Goal: Task Accomplishment & Management: Manage account settings

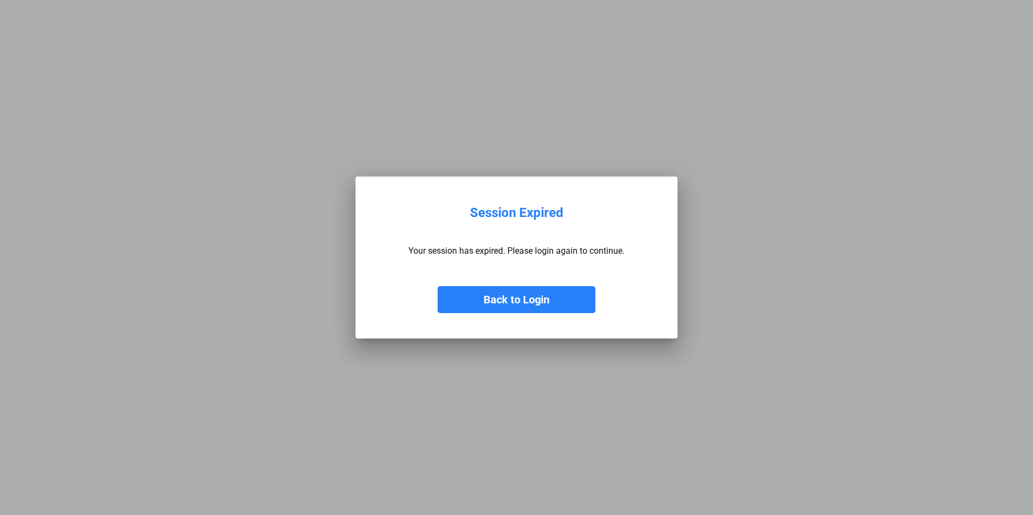
click at [466, 304] on button "Back to Login" at bounding box center [517, 299] width 158 height 27
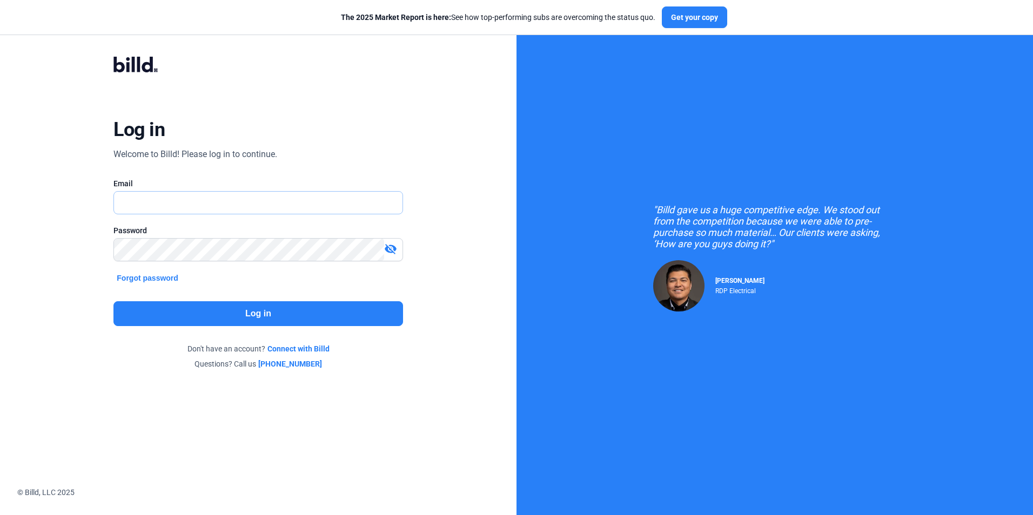
type input "[EMAIL_ADDRESS][DOMAIN_NAME]"
click at [343, 315] on button "Log in" at bounding box center [257, 313] width 289 height 25
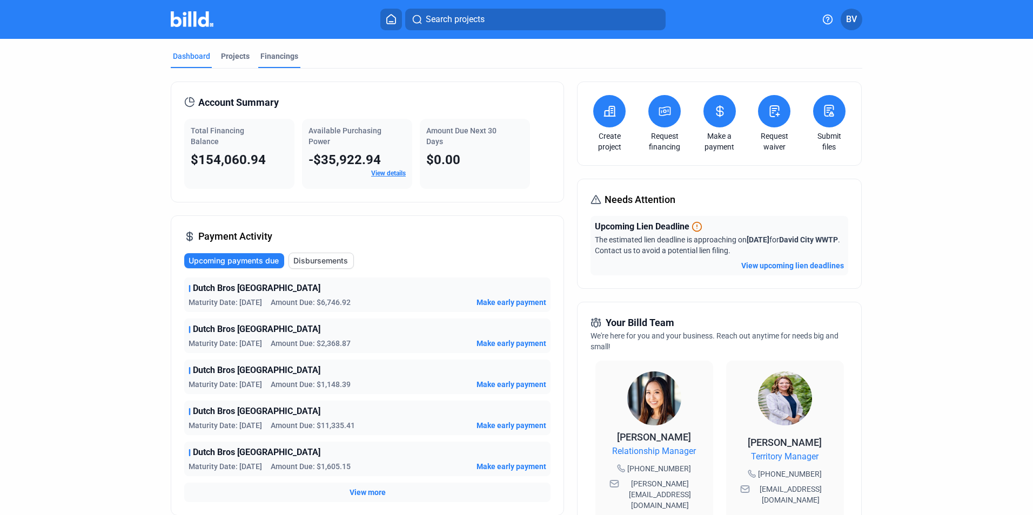
click at [263, 59] on div "Financings" at bounding box center [279, 56] width 38 height 11
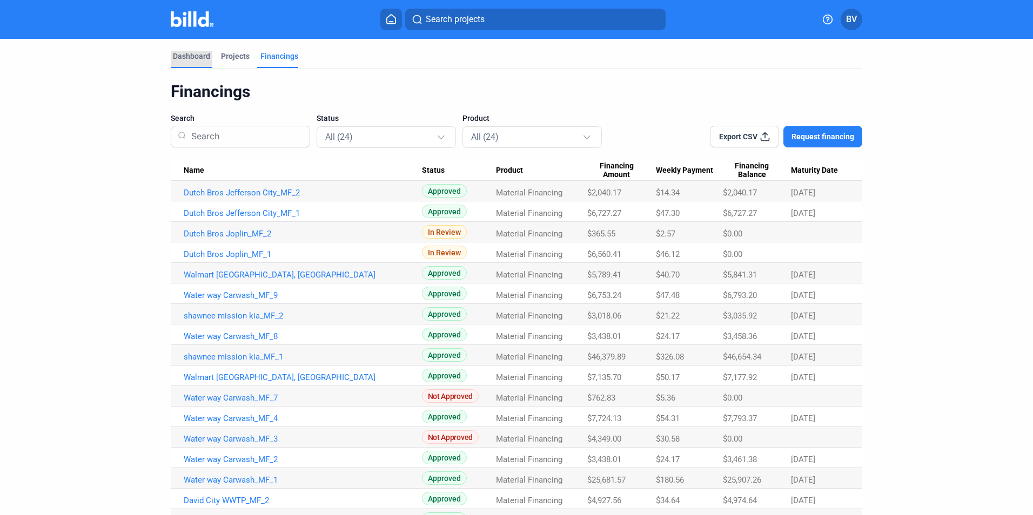
click at [178, 57] on div "Dashboard" at bounding box center [191, 56] width 37 height 11
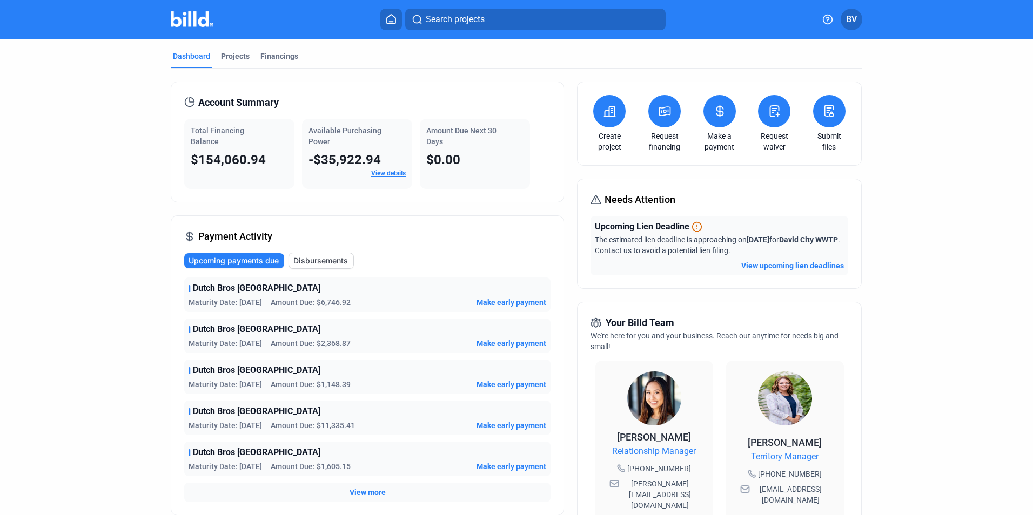
click at [401, 170] on link "View details" at bounding box center [388, 174] width 35 height 8
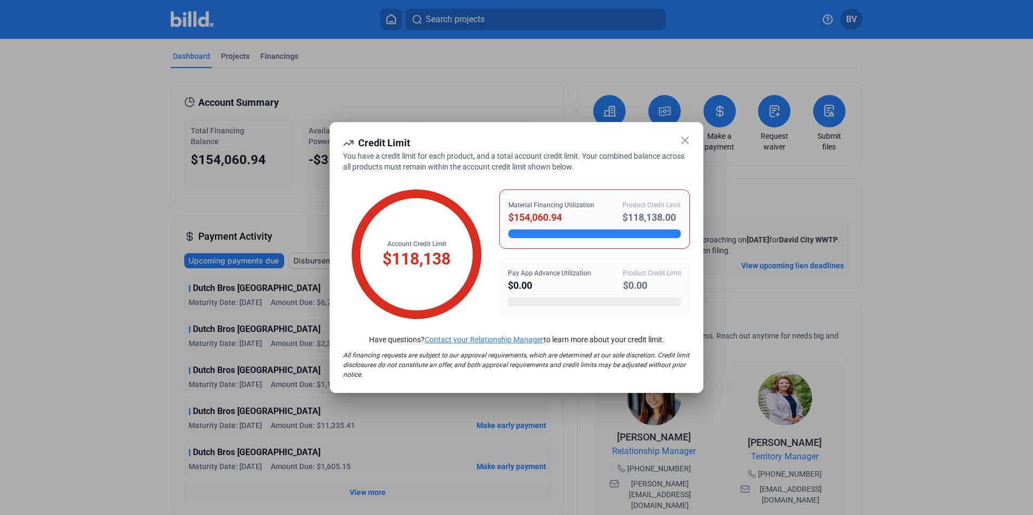
click at [680, 137] on icon at bounding box center [685, 140] width 13 height 13
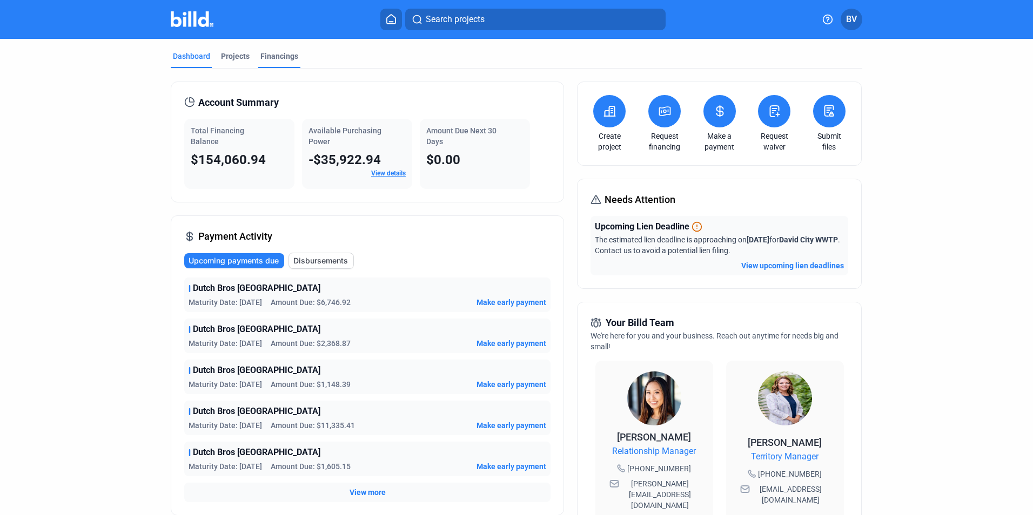
click at [272, 60] on div "Financings" at bounding box center [279, 56] width 38 height 11
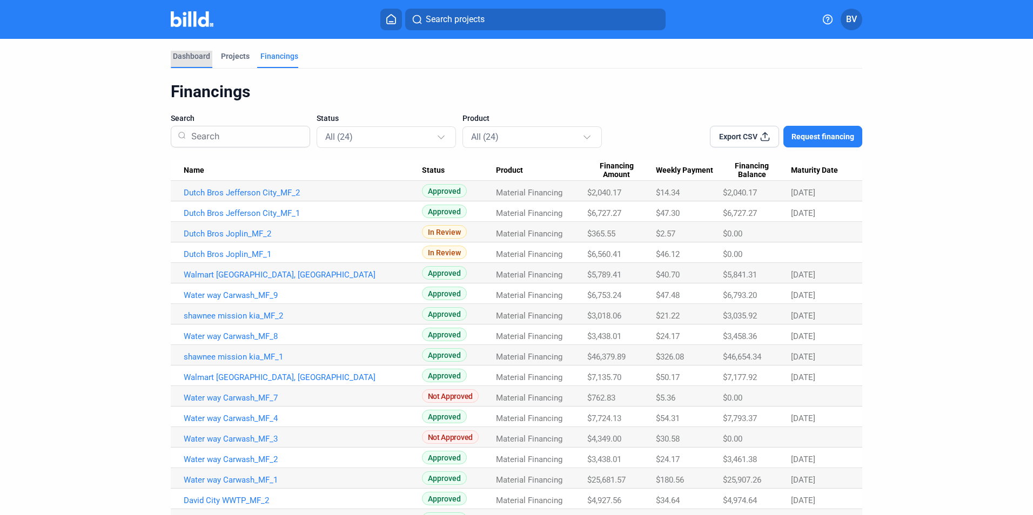
click at [189, 61] on div "Dashboard" at bounding box center [191, 56] width 37 height 11
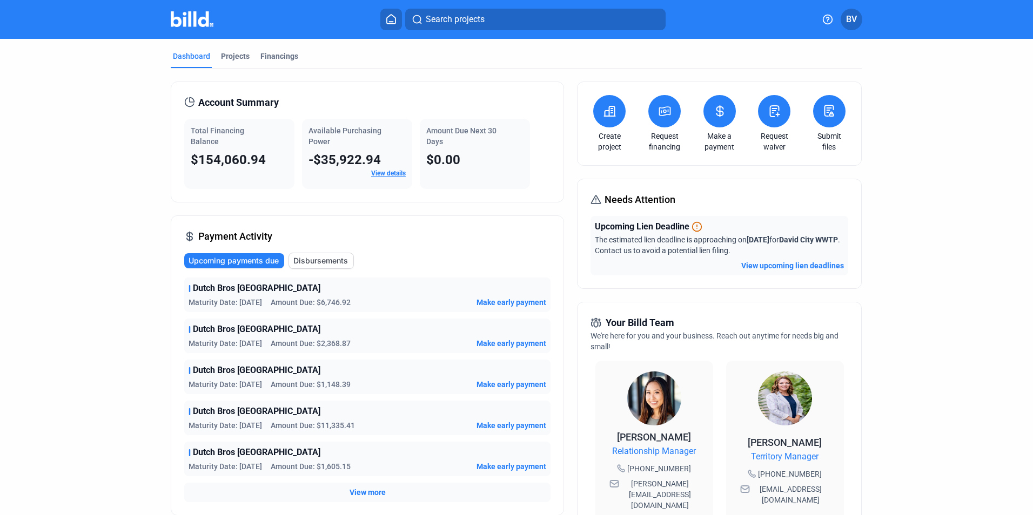
click at [388, 172] on link "View details" at bounding box center [388, 174] width 35 height 8
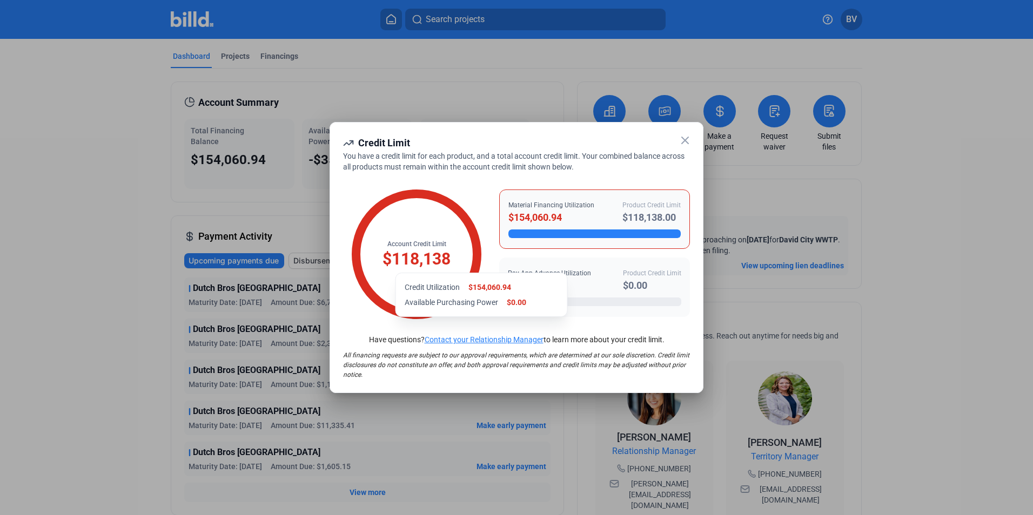
click at [406, 262] on div "$118,138" at bounding box center [417, 259] width 68 height 21
click at [410, 260] on div "$118,138" at bounding box center [417, 259] width 68 height 21
drag, startPoint x: 553, startPoint y: 286, endPoint x: 555, endPoint y: 279, distance: 7.5
click at [553, 284] on div "$0.00" at bounding box center [549, 285] width 83 height 15
click at [529, 213] on div "$154,060.94" at bounding box center [551, 217] width 86 height 15
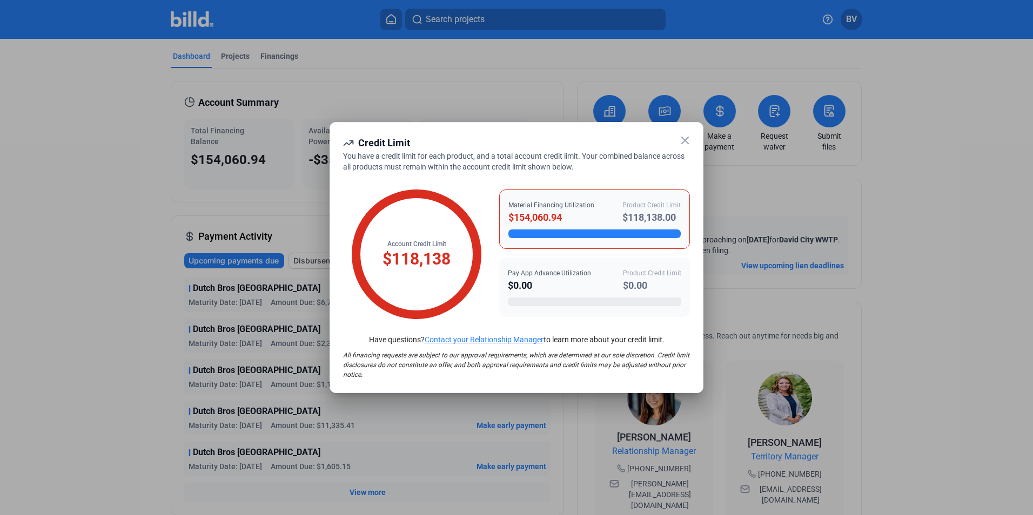
click at [415, 260] on div "$118,138" at bounding box center [417, 259] width 68 height 21
click at [688, 141] on icon at bounding box center [685, 140] width 13 height 13
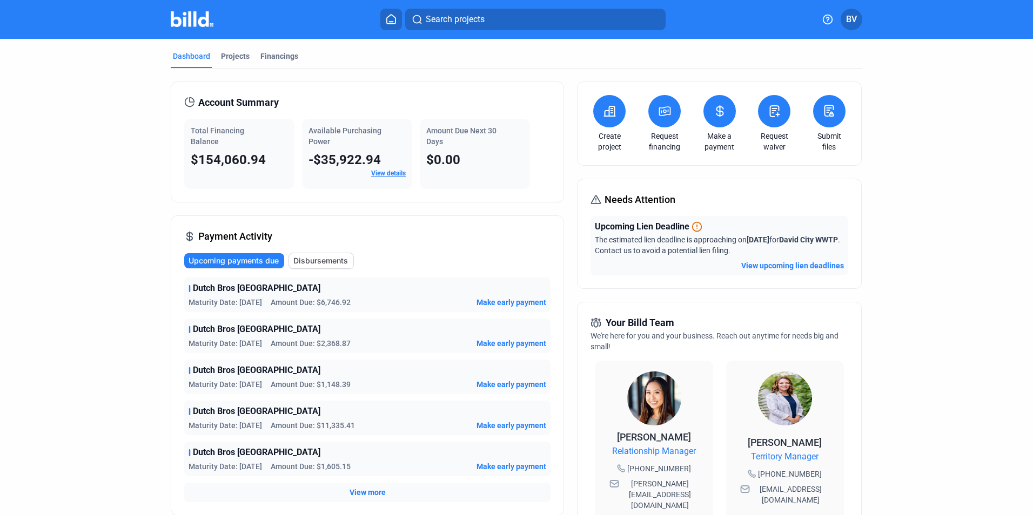
click at [245, 161] on span "$154,060.94" at bounding box center [228, 159] width 75 height 15
drag, startPoint x: 185, startPoint y: 157, endPoint x: 271, endPoint y: 166, distance: 85.9
click at [271, 166] on div "Total Financing Balance $154,060.94" at bounding box center [239, 154] width 110 height 70
drag, startPoint x: 271, startPoint y: 166, endPoint x: 315, endPoint y: 181, distance: 46.6
click at [315, 181] on div "Available Purchasing Power -$35,922.94 View details" at bounding box center [357, 154] width 110 height 70
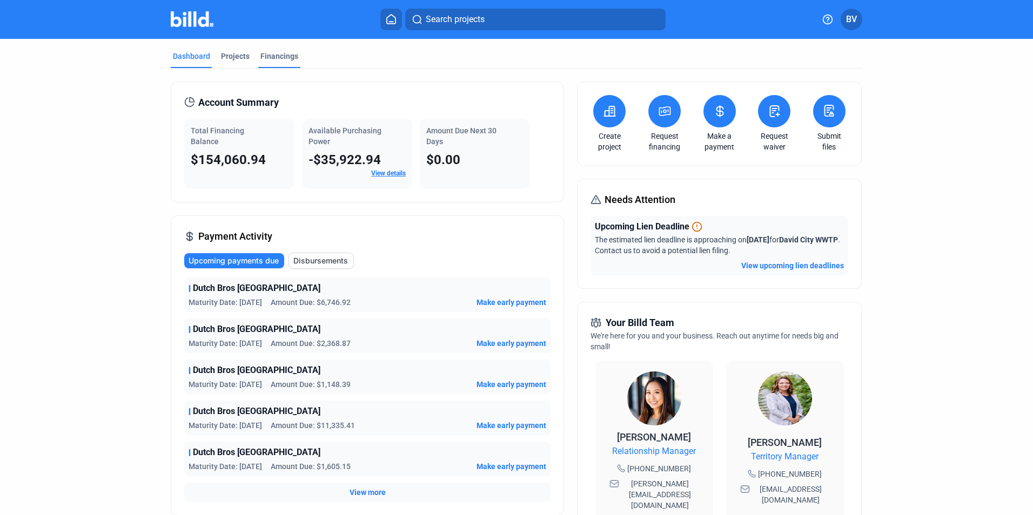
click at [279, 63] on div "Financings" at bounding box center [279, 59] width 42 height 17
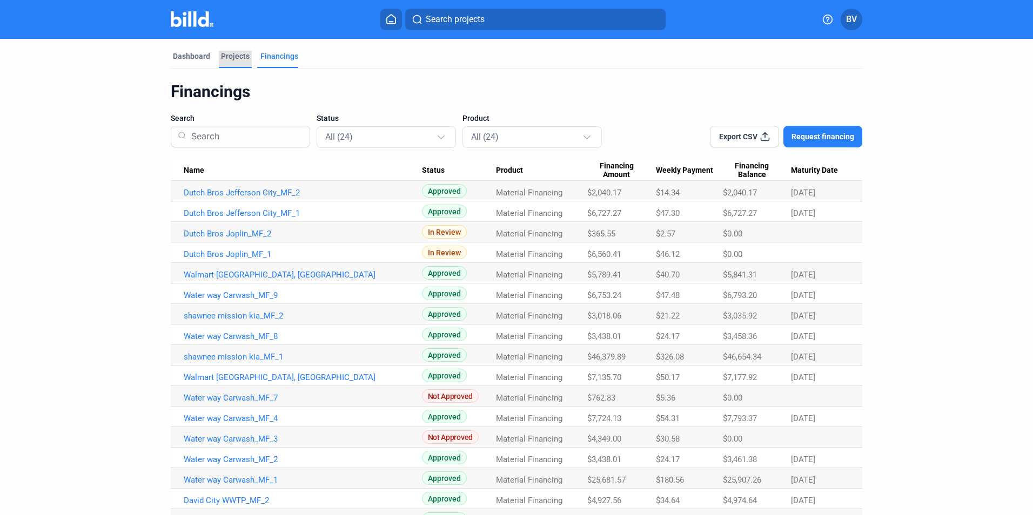
click at [227, 51] on div "Projects" at bounding box center [235, 56] width 29 height 11
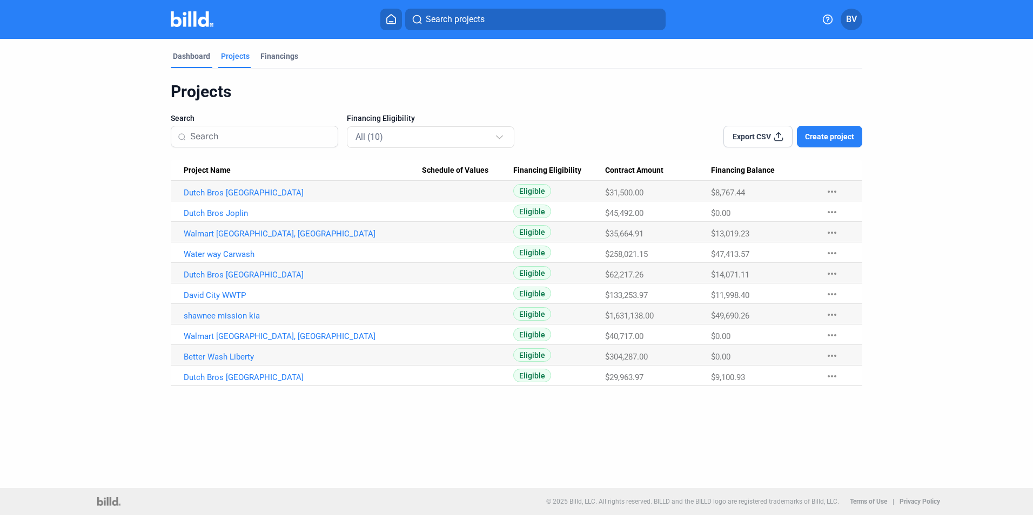
click at [191, 51] on div "Dashboard" at bounding box center [191, 56] width 37 height 11
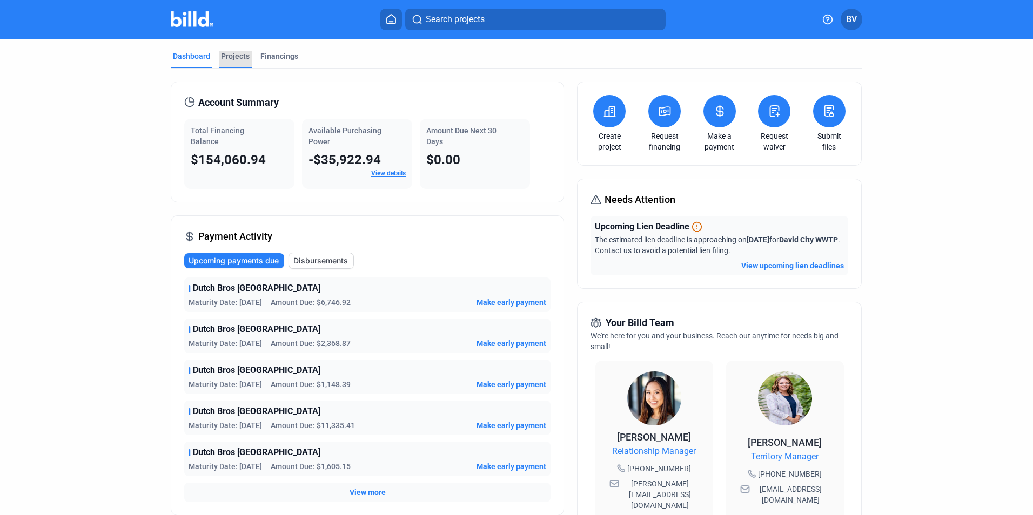
click at [221, 52] on div "Projects" at bounding box center [235, 56] width 29 height 11
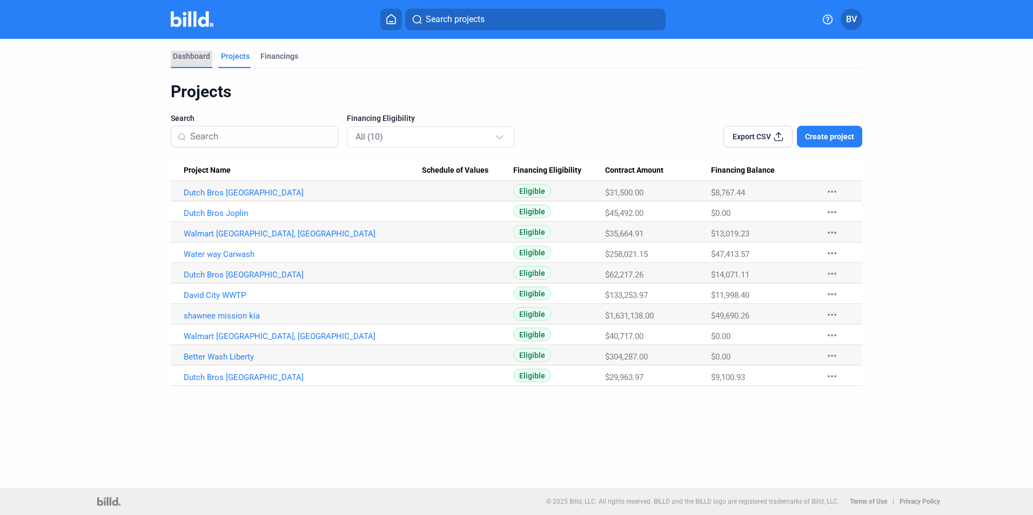
click at [205, 51] on div "Dashboard" at bounding box center [191, 56] width 37 height 11
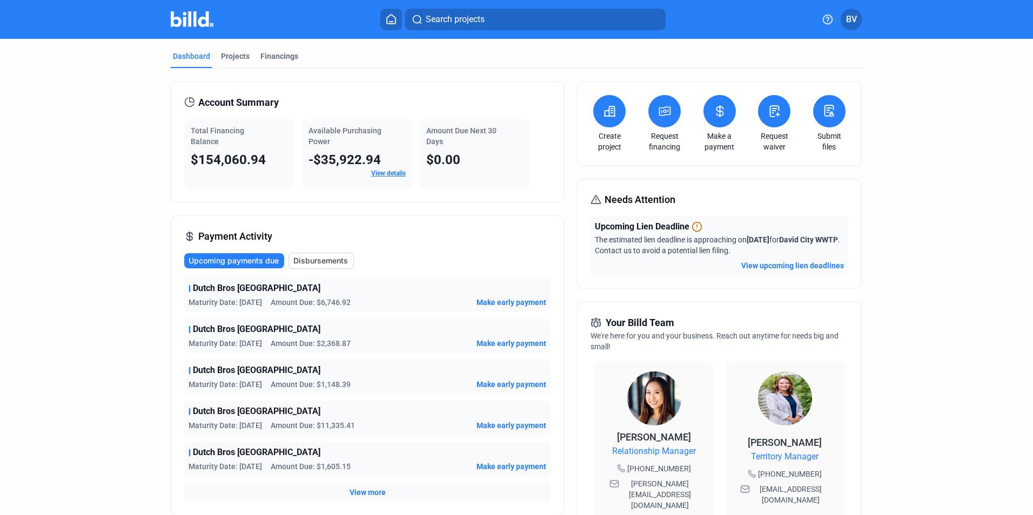
click at [386, 169] on span "View details" at bounding box center [388, 174] width 35 height 10
click at [384, 172] on link "View details" at bounding box center [388, 174] width 35 height 8
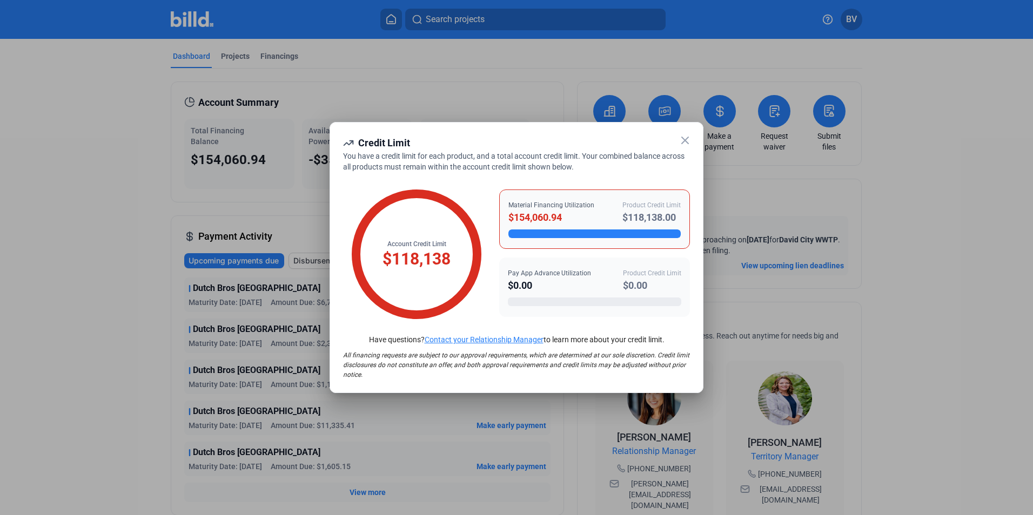
drag, startPoint x: 565, startPoint y: 216, endPoint x: 496, endPoint y: 219, distance: 69.2
click at [496, 219] on div "Account Credit Limit $118,138 Material Financing Utilization $154,060.94 Produc…" at bounding box center [516, 248] width 347 height 153
drag, startPoint x: 496, startPoint y: 219, endPoint x: 564, endPoint y: 223, distance: 68.2
click at [564, 223] on div "$154,060.94" at bounding box center [551, 217] width 86 height 15
drag, startPoint x: 562, startPoint y: 218, endPoint x: 507, endPoint y: 219, distance: 54.6
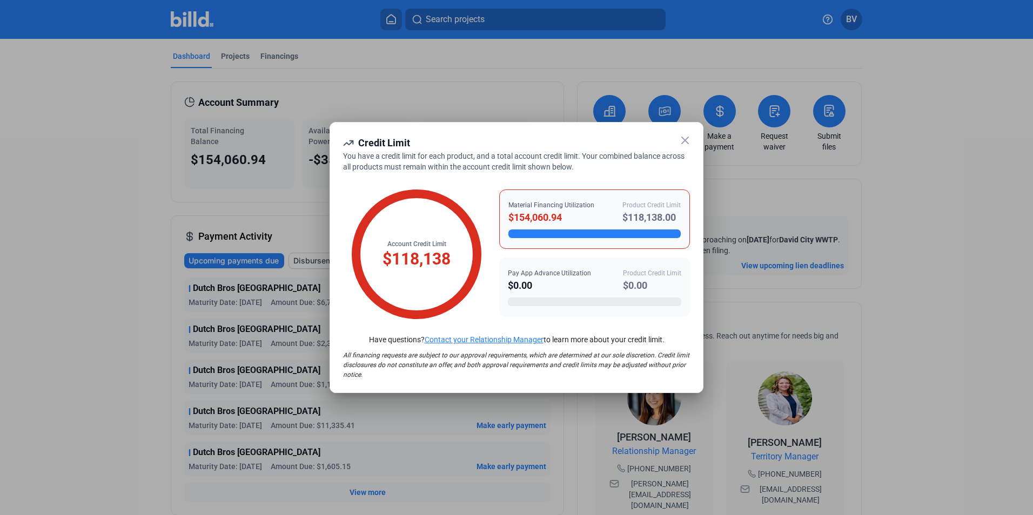
click at [507, 219] on div "Material Financing Utilization $154,060.94 Product Credit Limit $118,138.00" at bounding box center [594, 219] width 191 height 59
drag, startPoint x: 507, startPoint y: 219, endPoint x: 400, endPoint y: 278, distance: 121.8
click at [419, 291] on icon at bounding box center [417, 255] width 130 height 130
drag, startPoint x: 383, startPoint y: 259, endPoint x: 448, endPoint y: 258, distance: 65.4
click at [448, 258] on div "$118,138" at bounding box center [417, 259] width 68 height 21
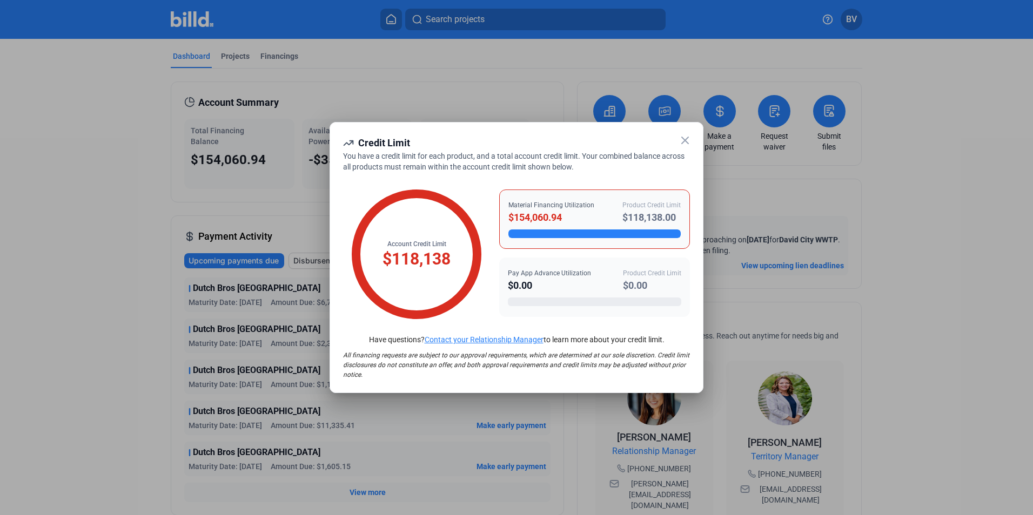
drag, startPoint x: 448, startPoint y: 258, endPoint x: 439, endPoint y: 281, distance: 25.2
click at [439, 281] on icon at bounding box center [417, 255] width 130 height 130
click at [681, 143] on icon at bounding box center [685, 140] width 13 height 13
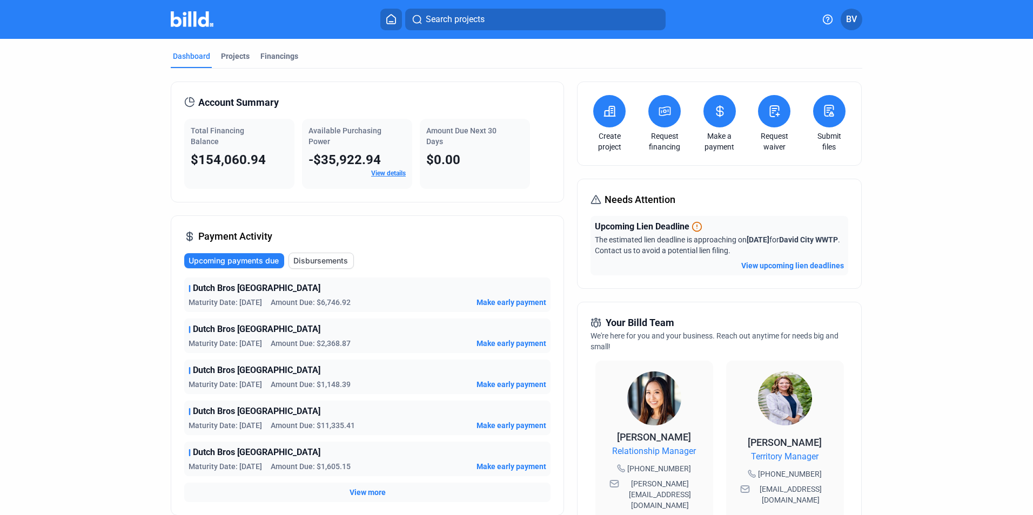
click at [232, 164] on span "$154,060.94" at bounding box center [228, 159] width 75 height 15
click at [232, 163] on span "$154,060.94" at bounding box center [228, 159] width 75 height 15
drag, startPoint x: 232, startPoint y: 163, endPoint x: 214, endPoint y: 131, distance: 37.0
click at [214, 131] on span "Total Financing Balance" at bounding box center [217, 135] width 53 height 19
click at [213, 128] on span "Total Financing Balance" at bounding box center [217, 135] width 53 height 19
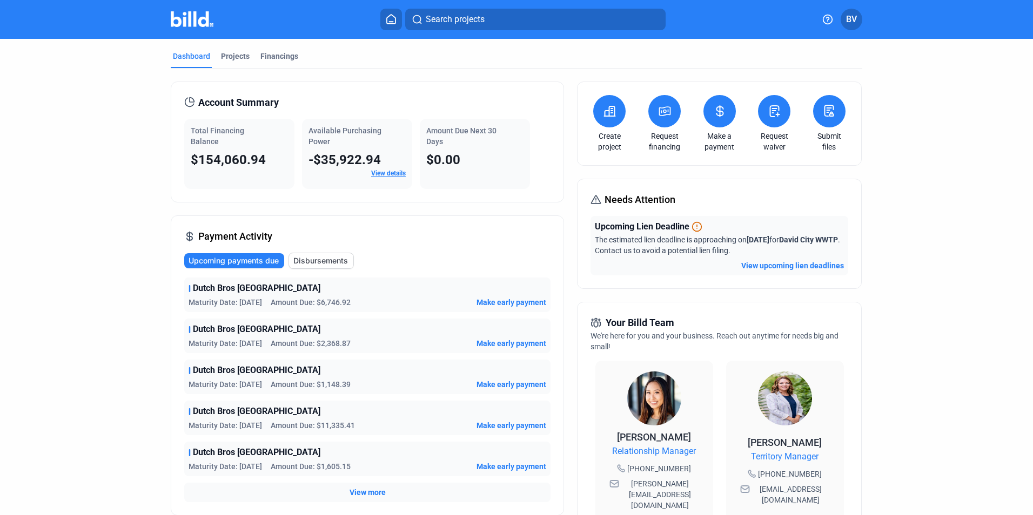
click at [198, 104] on span "Account Summary" at bounding box center [238, 102] width 80 height 15
click at [215, 159] on span "$154,060.94" at bounding box center [228, 159] width 75 height 15
click at [438, 155] on span "$0.00" at bounding box center [443, 159] width 34 height 15
click at [455, 133] on span "Amount Due Next 30 Days" at bounding box center [461, 135] width 70 height 19
click at [449, 131] on span "Amount Due Next 30 Days" at bounding box center [461, 135] width 70 height 19
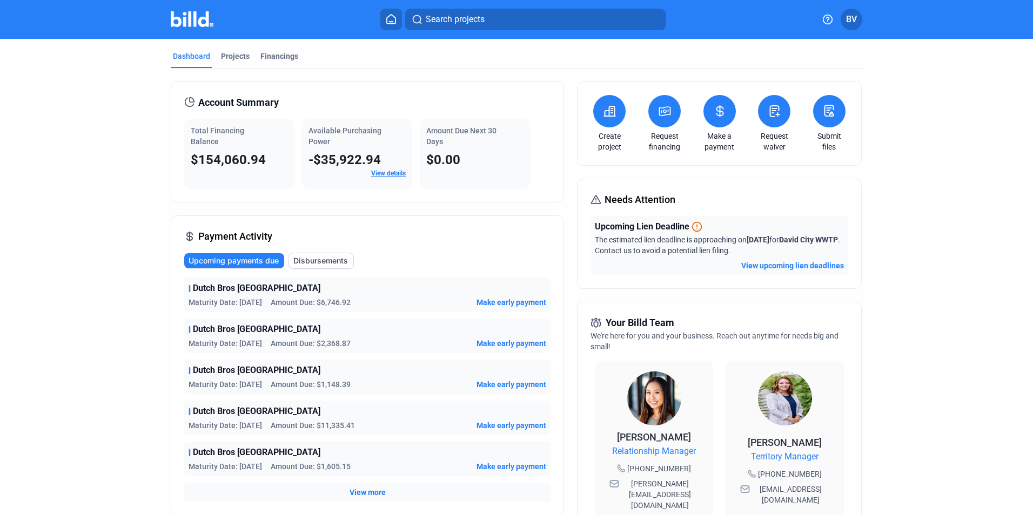
click at [856, 21] on span "BV" at bounding box center [851, 19] width 11 height 13
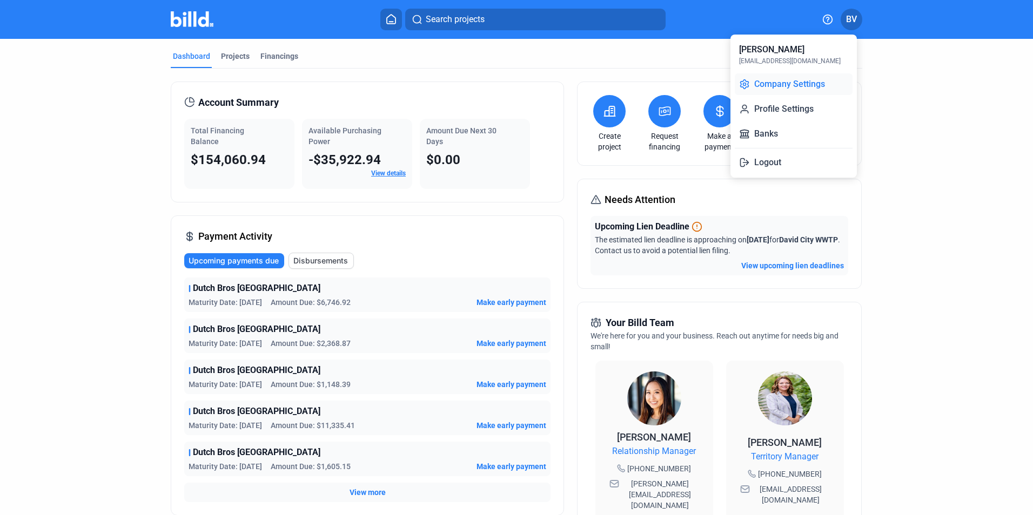
click at [795, 84] on button "Company Settings" at bounding box center [794, 84] width 118 height 22
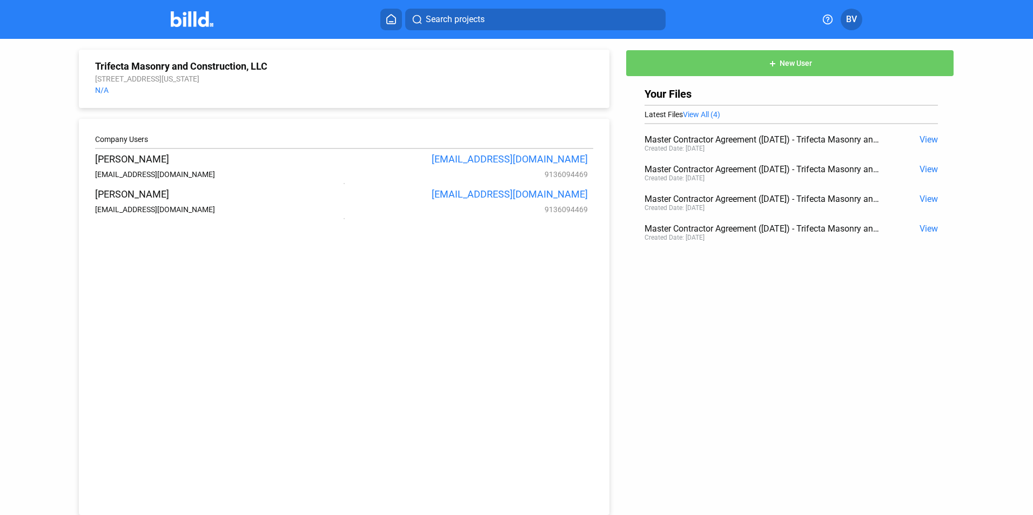
click at [140, 175] on div "[EMAIL_ADDRESS][DOMAIN_NAME]" at bounding box center [218, 174] width 246 height 9
drag, startPoint x: 106, startPoint y: 160, endPoint x: 122, endPoint y: 159, distance: 16.3
click at [106, 160] on div "Cesar Villalva" at bounding box center [218, 158] width 246 height 11
click at [507, 163] on div "[EMAIL_ADDRESS][DOMAIN_NAME]" at bounding box center [464, 158] width 246 height 11
click at [484, 187] on div at bounding box center [344, 184] width 498 height 10
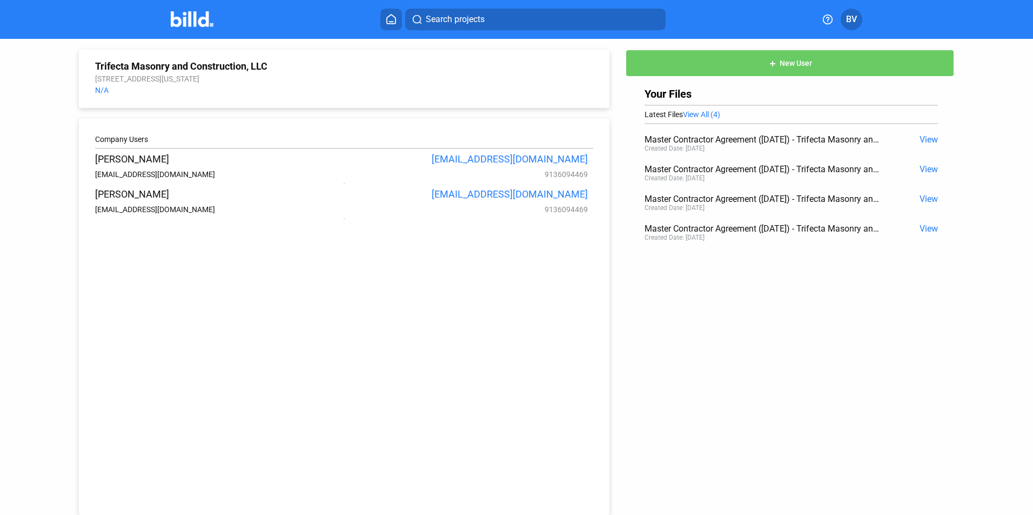
drag, startPoint x: 451, startPoint y: 162, endPoint x: 586, endPoint y: 155, distance: 135.8
click at [586, 155] on div "Company Users Cesar Villalva trifectamasonrykc@gmail.com trifectamasonrykc@gmai…" at bounding box center [344, 317] width 531 height 397
drag, startPoint x: 586, startPoint y: 155, endPoint x: 573, endPoint y: 160, distance: 14.5
click at [573, 160] on div "[EMAIL_ADDRESS][DOMAIN_NAME]" at bounding box center [464, 158] width 246 height 11
drag, startPoint x: 583, startPoint y: 161, endPoint x: 451, endPoint y: 162, distance: 132.9
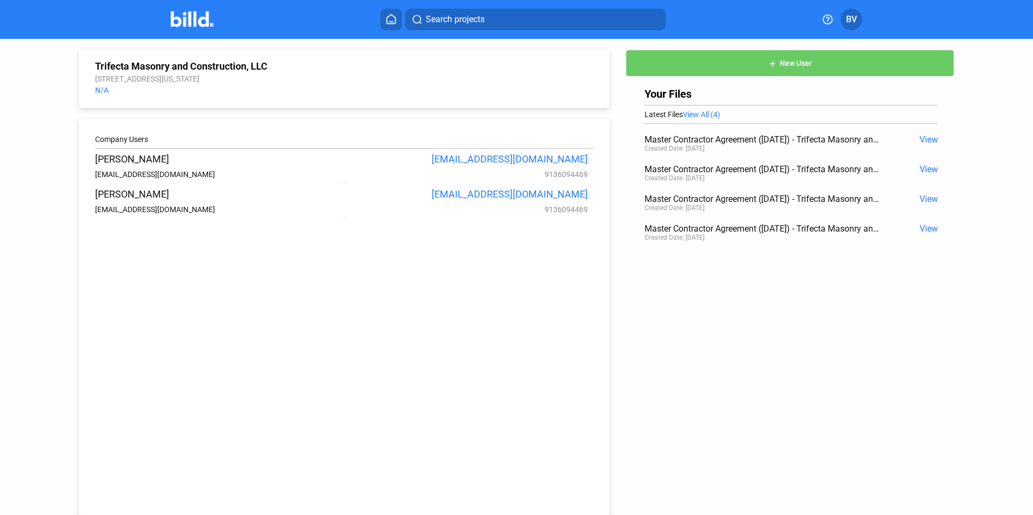
click at [451, 162] on div "[EMAIL_ADDRESS][DOMAIN_NAME]" at bounding box center [464, 158] width 246 height 11
drag, startPoint x: 451, startPoint y: 162, endPoint x: 513, endPoint y: 164, distance: 62.7
click at [513, 164] on div "[EMAIL_ADDRESS][DOMAIN_NAME]" at bounding box center [464, 158] width 246 height 11
drag, startPoint x: 477, startPoint y: 197, endPoint x: 599, endPoint y: 199, distance: 122.1
click at [599, 199] on div "Company Users Cesar Villalva trifectamasonrykc@gmail.com trifectamasonrykc@gmai…" at bounding box center [344, 317] width 531 height 397
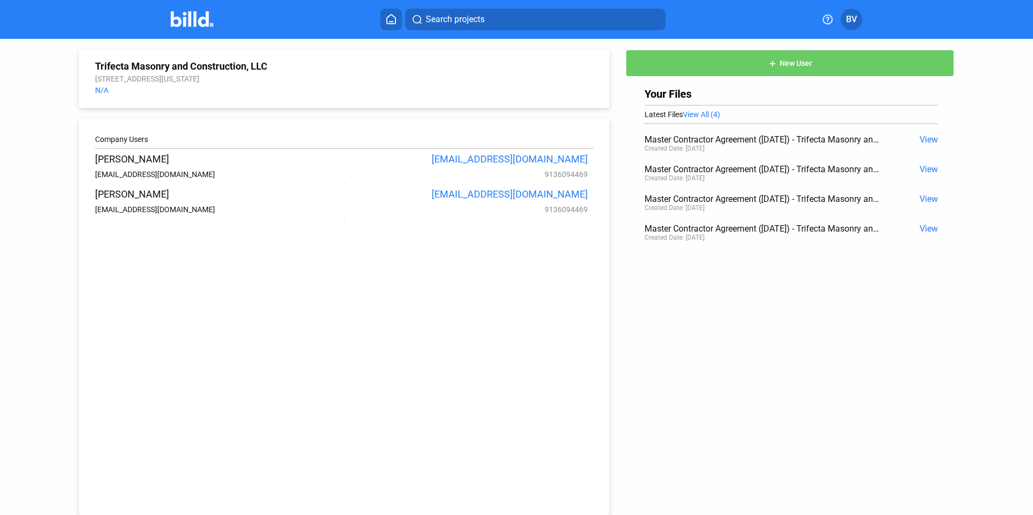
drag, startPoint x: 599, startPoint y: 199, endPoint x: 589, endPoint y: 199, distance: 9.7
click at [589, 199] on div "Bruno Villasenor bvillatrifecta@gmail.com bvillatrifecta@gmail.com 9136094469" at bounding box center [344, 201] width 498 height 25
click at [395, 18] on icon at bounding box center [391, 19] width 9 height 9
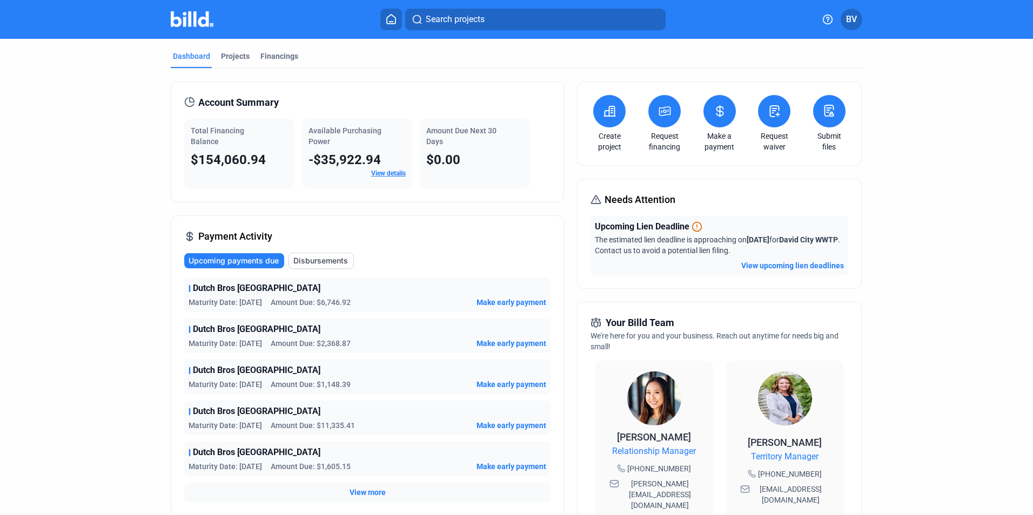
drag, startPoint x: 199, startPoint y: 104, endPoint x: 478, endPoint y: 170, distance: 286.3
click at [477, 169] on div "Account Summary Total Financing Balance $154,060.94 Available Purchasing Power …" at bounding box center [367, 142] width 393 height 121
drag, startPoint x: 478, startPoint y: 170, endPoint x: 493, endPoint y: 172, distance: 15.3
click at [493, 172] on div "Amount Due Next 30 Days $0.00" at bounding box center [475, 154] width 110 height 70
drag, startPoint x: 198, startPoint y: 103, endPoint x: 465, endPoint y: 160, distance: 273.0
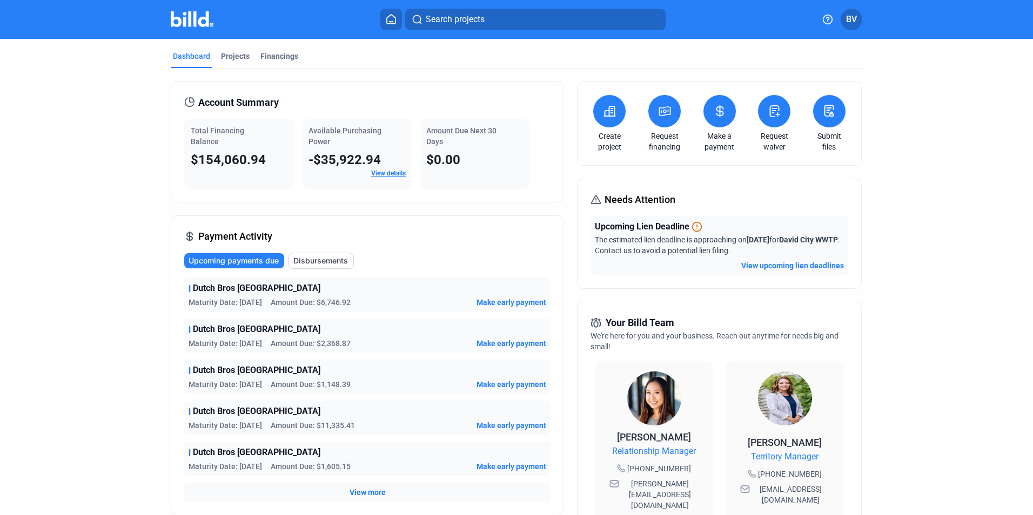
click at [465, 160] on div "Account Summary Total Financing Balance $154,060.94 Available Purchasing Power …" at bounding box center [367, 142] width 393 height 121
click at [201, 103] on span "Account Summary" at bounding box center [238, 102] width 80 height 15
drag, startPoint x: 197, startPoint y: 103, endPoint x: 467, endPoint y: 159, distance: 276.0
click at [467, 159] on div "Account Summary Total Financing Balance $154,060.94 Available Purchasing Power …" at bounding box center [367, 142] width 393 height 121
click at [220, 106] on span "Account Summary" at bounding box center [238, 102] width 80 height 15
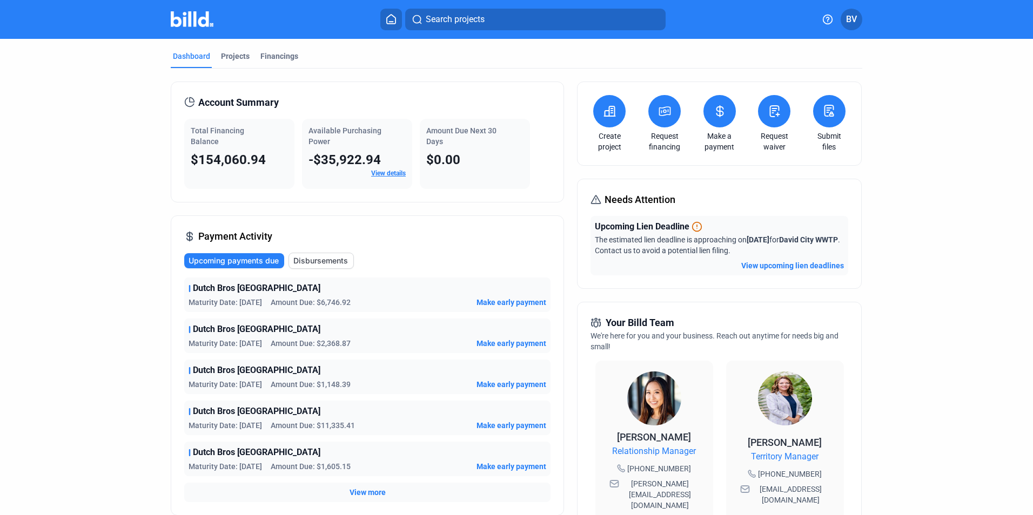
click at [380, 167] on div "-$35,922.94" at bounding box center [356, 159] width 97 height 17
click at [385, 171] on link "View details" at bounding box center [388, 174] width 35 height 8
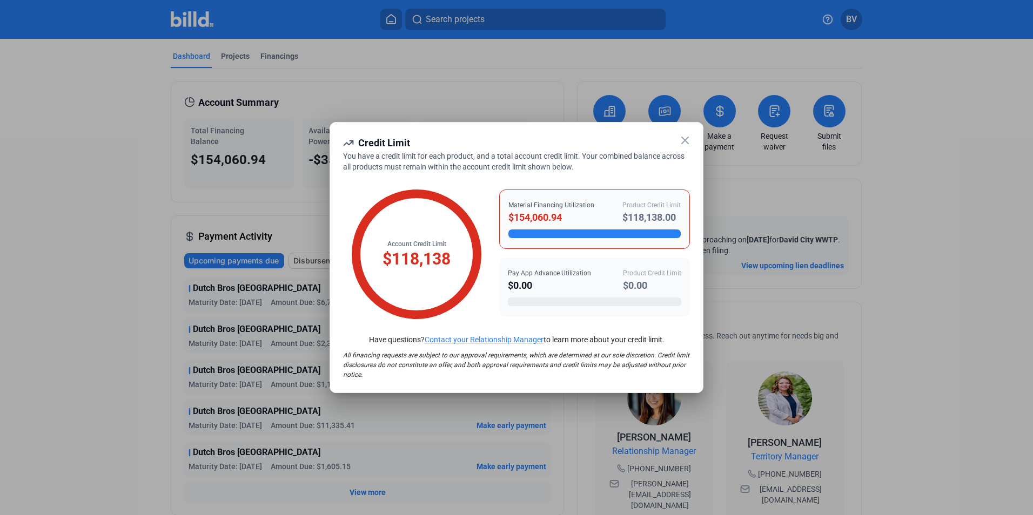
click at [684, 136] on icon at bounding box center [685, 140] width 13 height 13
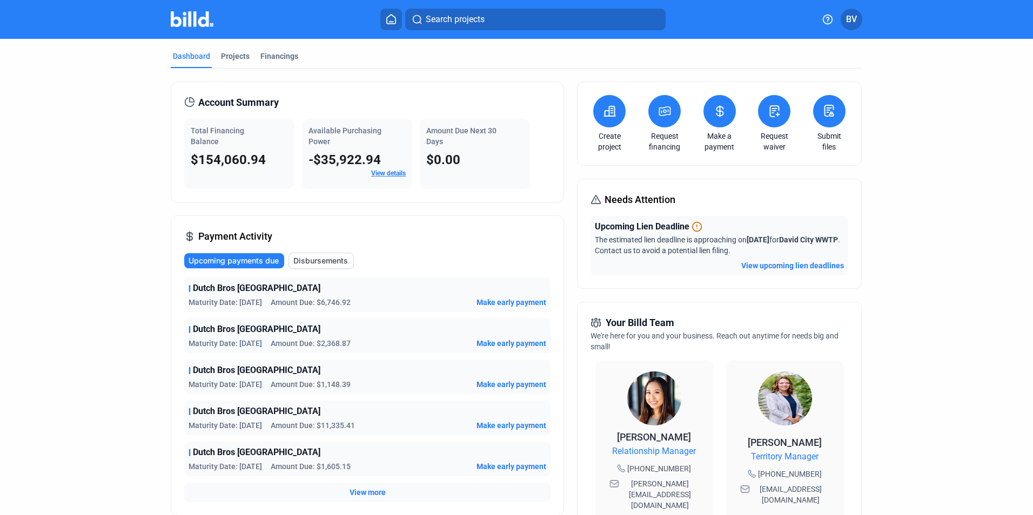
drag, startPoint x: 198, startPoint y: 101, endPoint x: 287, endPoint y: 109, distance: 88.9
click at [287, 109] on div "Account Summary" at bounding box center [367, 102] width 366 height 15
drag, startPoint x: 288, startPoint y: 109, endPoint x: 281, endPoint y: 106, distance: 7.0
click at [281, 106] on div "Account Summary" at bounding box center [367, 102] width 366 height 15
drag, startPoint x: 194, startPoint y: 104, endPoint x: 468, endPoint y: 165, distance: 280.5
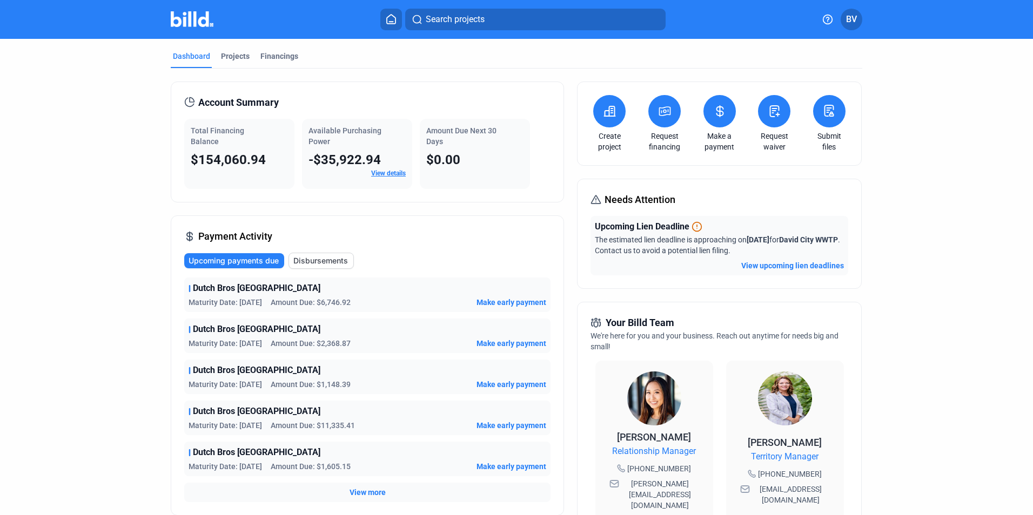
click at [468, 165] on div "Account Summary Total Financing Balance $154,060.94 Available Purchasing Power …" at bounding box center [367, 142] width 393 height 121
click at [464, 162] on div "$0.00" at bounding box center [474, 159] width 97 height 17
click at [260, 57] on div "Financings" at bounding box center [279, 56] width 38 height 11
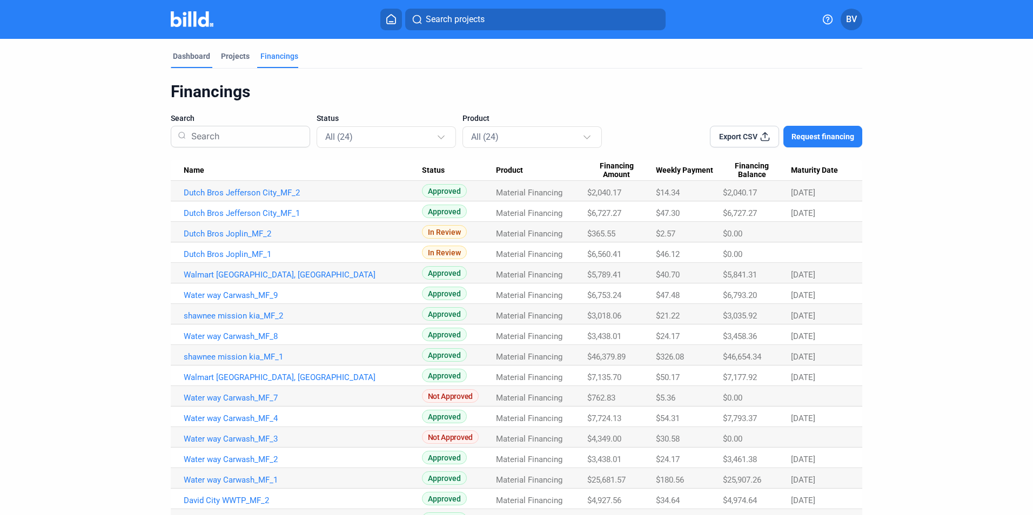
click at [198, 56] on div "Dashboard" at bounding box center [191, 56] width 37 height 11
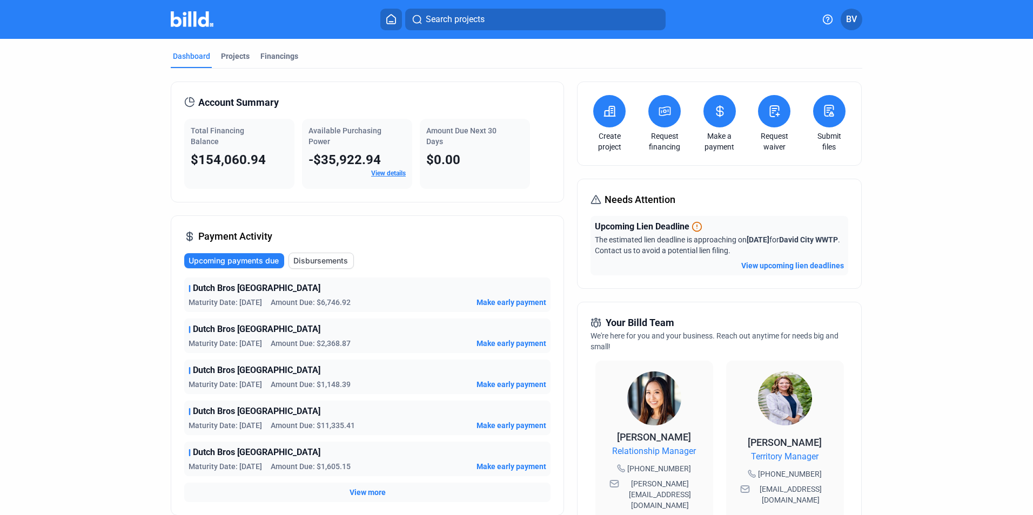
drag, startPoint x: 196, startPoint y: 103, endPoint x: 477, endPoint y: 171, distance: 288.5
click at [476, 171] on div "Account Summary Total Financing Balance $154,060.94 Available Purchasing Power …" at bounding box center [367, 142] width 393 height 121
click at [478, 167] on div "$0.00" at bounding box center [474, 159] width 97 height 17
drag, startPoint x: 197, startPoint y: 104, endPoint x: 462, endPoint y: 159, distance: 271.0
click at [462, 159] on div "Account Summary Total Financing Balance $154,060.94 Available Purchasing Power …" at bounding box center [367, 142] width 393 height 121
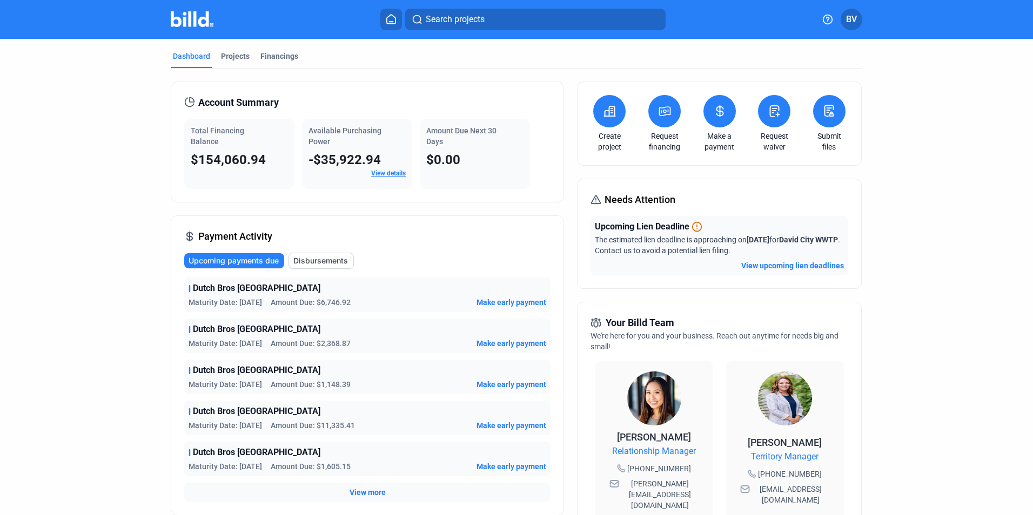
click at [461, 159] on div "$0.00" at bounding box center [474, 159] width 97 height 17
click at [290, 141] on div "Total Financing Balance $154,060.94" at bounding box center [239, 154] width 110 height 70
drag, startPoint x: 197, startPoint y: 100, endPoint x: 461, endPoint y: 156, distance: 270.5
click at [461, 156] on div "Account Summary Total Financing Balance $154,060.94 Available Purchasing Power …" at bounding box center [367, 142] width 393 height 121
click at [227, 99] on span "Account Summary" at bounding box center [238, 102] width 80 height 15
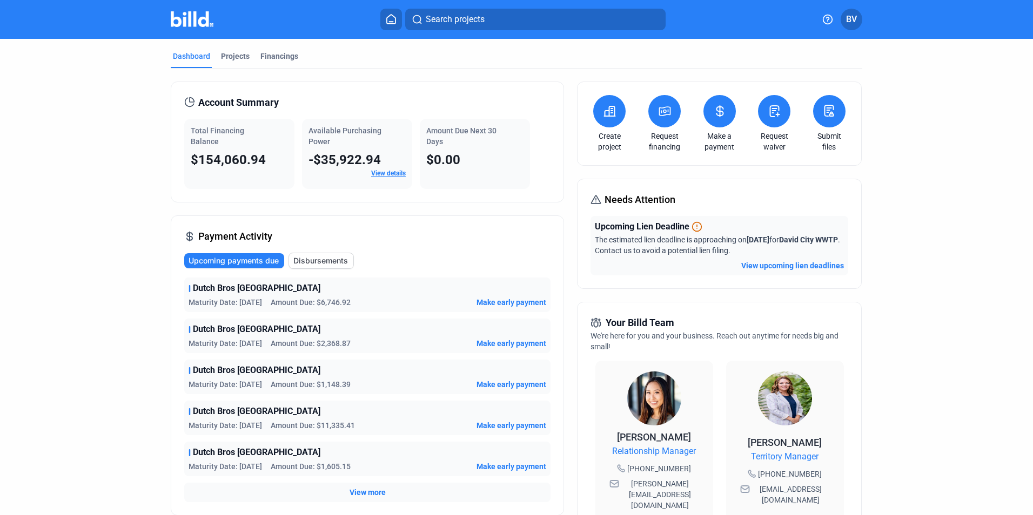
drag, startPoint x: 199, startPoint y: 104, endPoint x: 460, endPoint y: 158, distance: 266.4
click at [460, 157] on div "Account Summary Total Financing Balance $154,060.94 Available Purchasing Power …" at bounding box center [367, 142] width 393 height 121
drag, startPoint x: 460, startPoint y: 158, endPoint x: 455, endPoint y: 163, distance: 6.9
click at [460, 163] on div "$0.00" at bounding box center [474, 159] width 97 height 17
click at [243, 105] on span "Account Summary" at bounding box center [238, 102] width 80 height 15
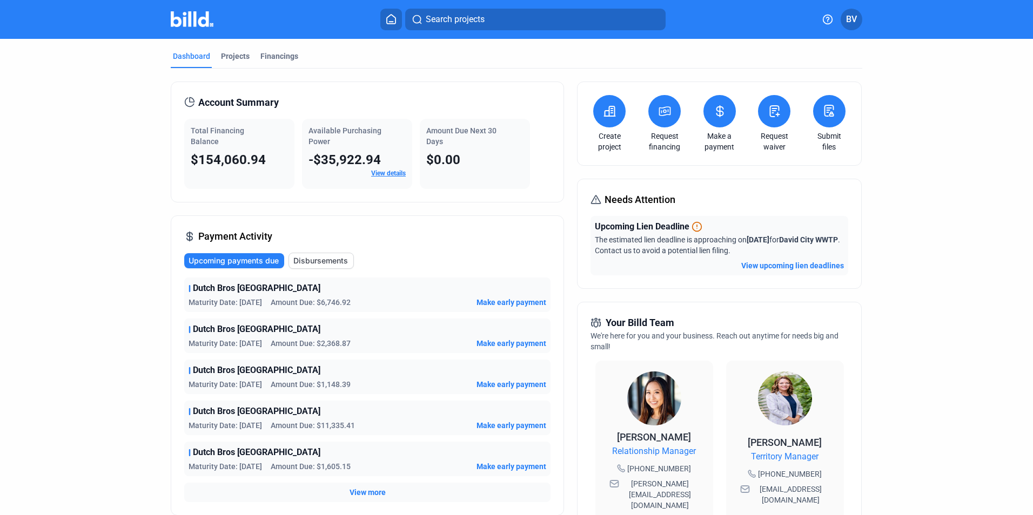
drag, startPoint x: 197, startPoint y: 103, endPoint x: 464, endPoint y: 169, distance: 274.9
click at [464, 169] on div "Account Summary Total Financing Balance $154,060.94 Available Purchasing Power …" at bounding box center [367, 142] width 393 height 121
drag, startPoint x: 464, startPoint y: 169, endPoint x: 441, endPoint y: 159, distance: 24.2
click at [441, 159] on span "$0.00" at bounding box center [443, 159] width 34 height 15
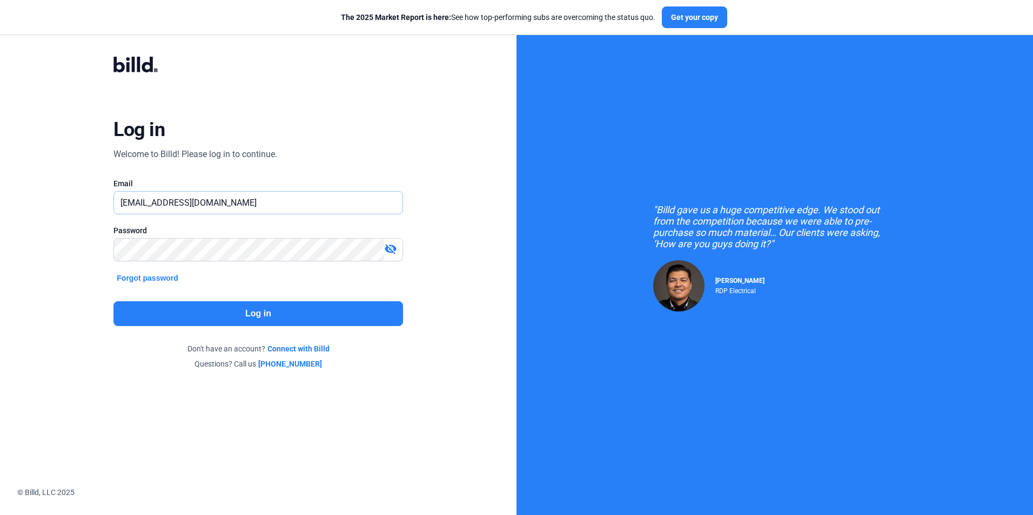
drag, startPoint x: 226, startPoint y: 209, endPoint x: 97, endPoint y: 207, distance: 129.1
click at [97, 207] on div "Log in Welcome to Billd! Please log in to continue. Email [EMAIL_ADDRESS][DOMAI…" at bounding box center [258, 213] width 372 height 354
type input "[EMAIL_ADDRESS][DOMAIN_NAME]"
click at [227, 307] on button "Log in" at bounding box center [257, 313] width 289 height 25
